Goal: Information Seeking & Learning: Learn about a topic

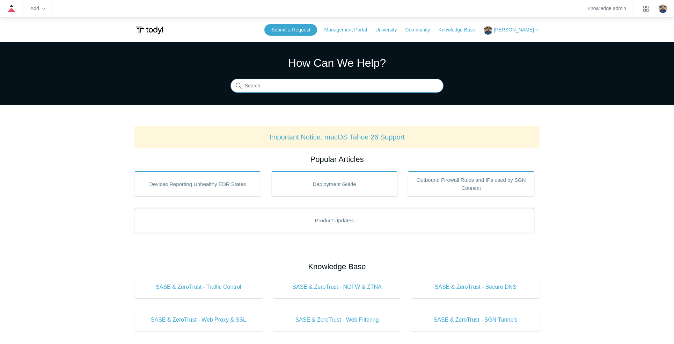
click at [260, 86] on input "Search" at bounding box center [337, 86] width 213 height 14
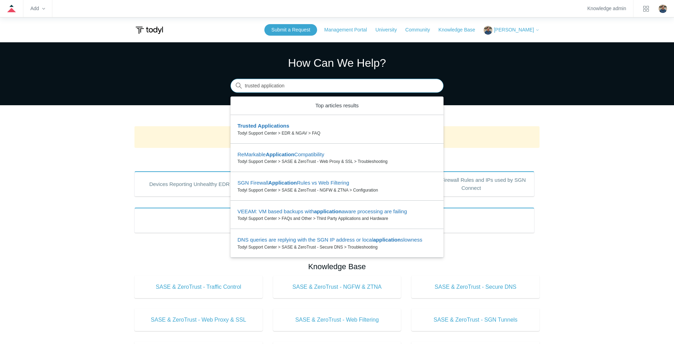
type input "trusted application"
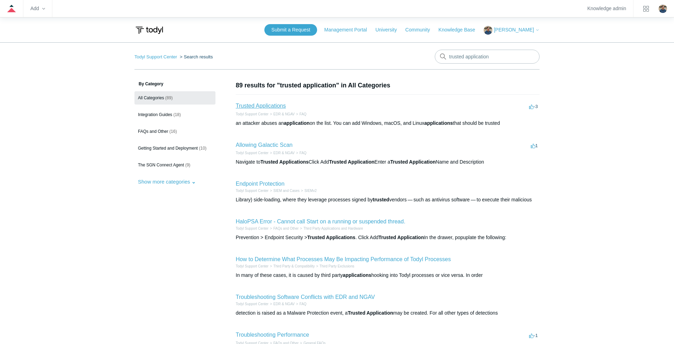
click at [273, 108] on link "Trusted Applications" at bounding box center [261, 106] width 50 height 6
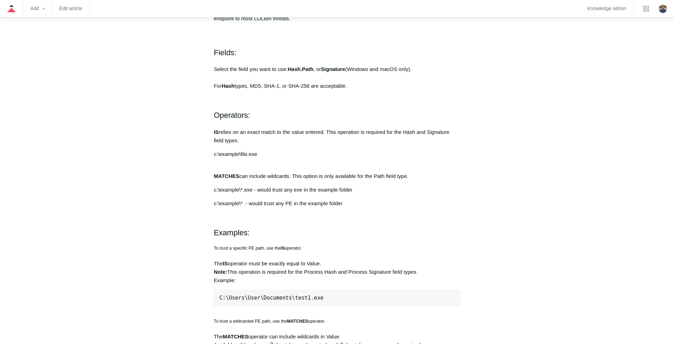
scroll to position [384, 0]
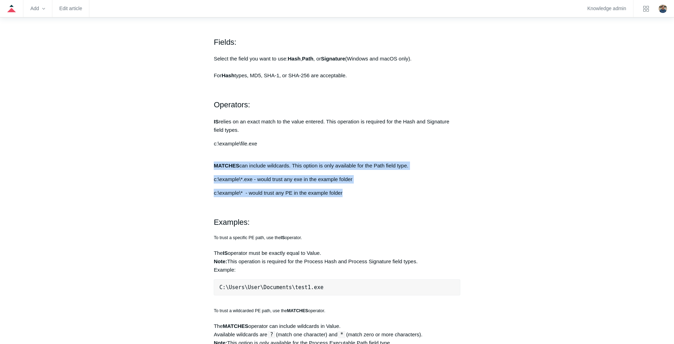
drag, startPoint x: 211, startPoint y: 162, endPoint x: 352, endPoint y: 191, distance: 144.4
click at [352, 191] on article "Trusted Applications Follow Not yet followed by anyone Trusted applications are…" at bounding box center [337, 239] width 268 height 1087
copy div "MATCHES can include wildcards. This option is only available for the Path field…"
